Goal: Use online tool/utility: Use online tool/utility

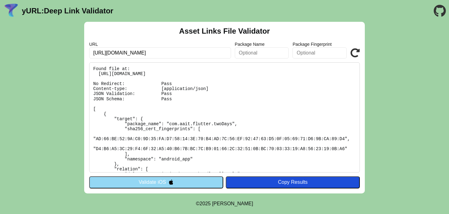
click at [172, 183] on img at bounding box center [170, 182] width 5 height 5
click at [172, 184] on img at bounding box center [170, 182] width 5 height 5
